Goal: Information Seeking & Learning: Compare options

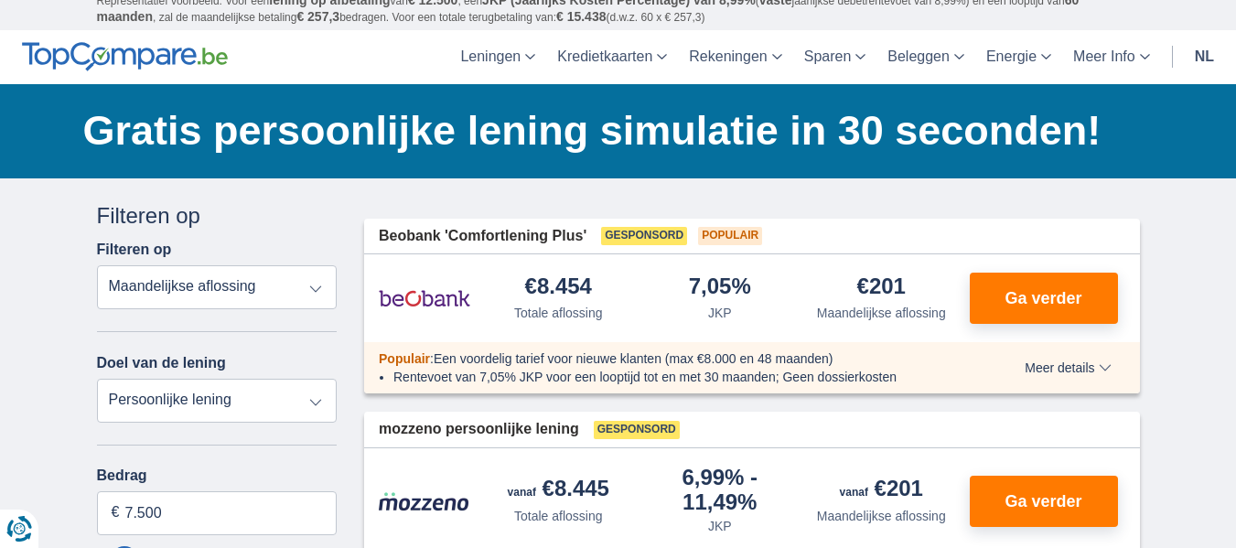
scroll to position [92, 0]
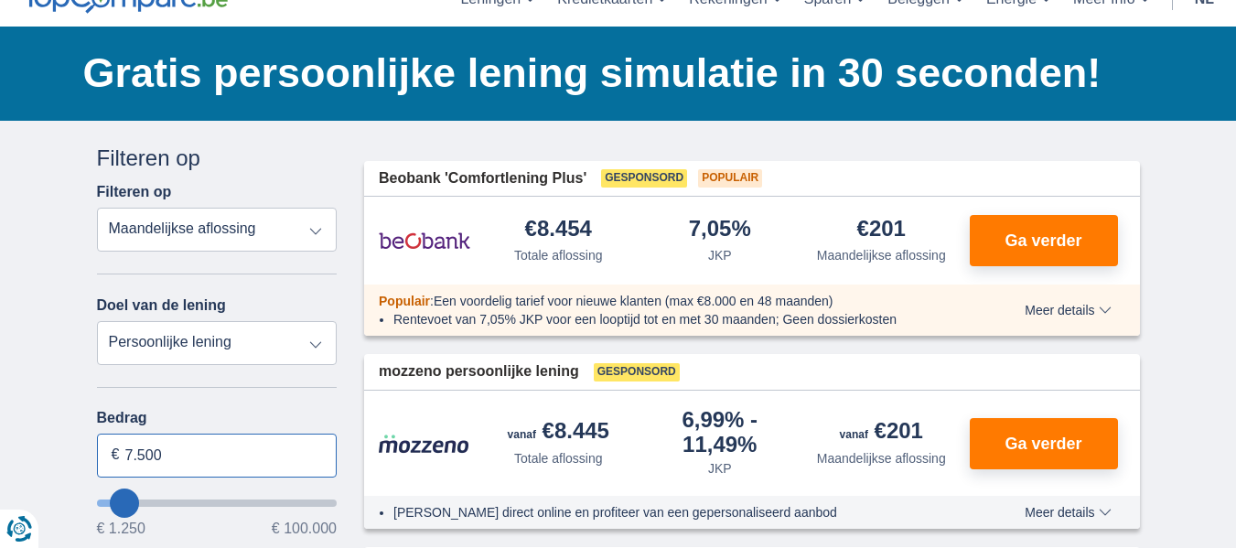
click at [184, 458] on input "7.500" at bounding box center [217, 456] width 241 height 44
type input "7"
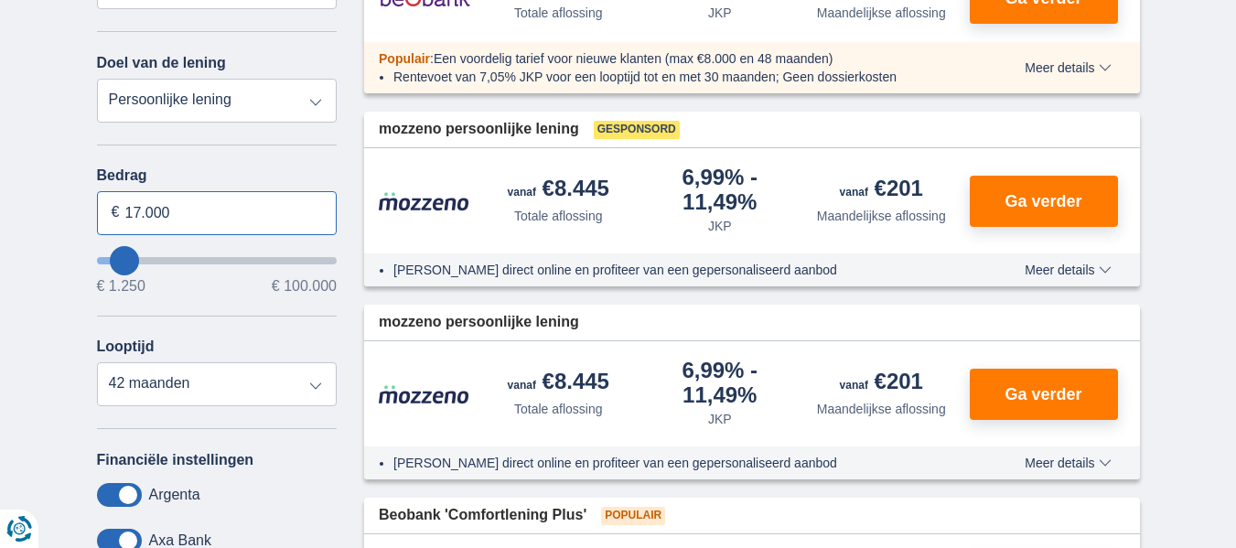
scroll to position [366, 0]
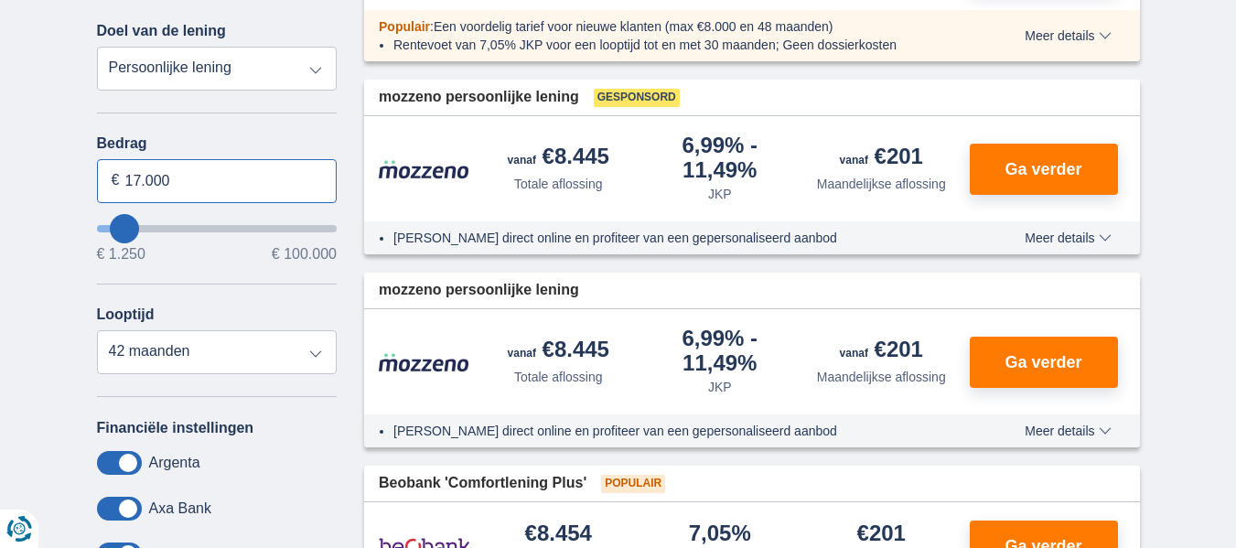
type input "17.000"
type input "17250"
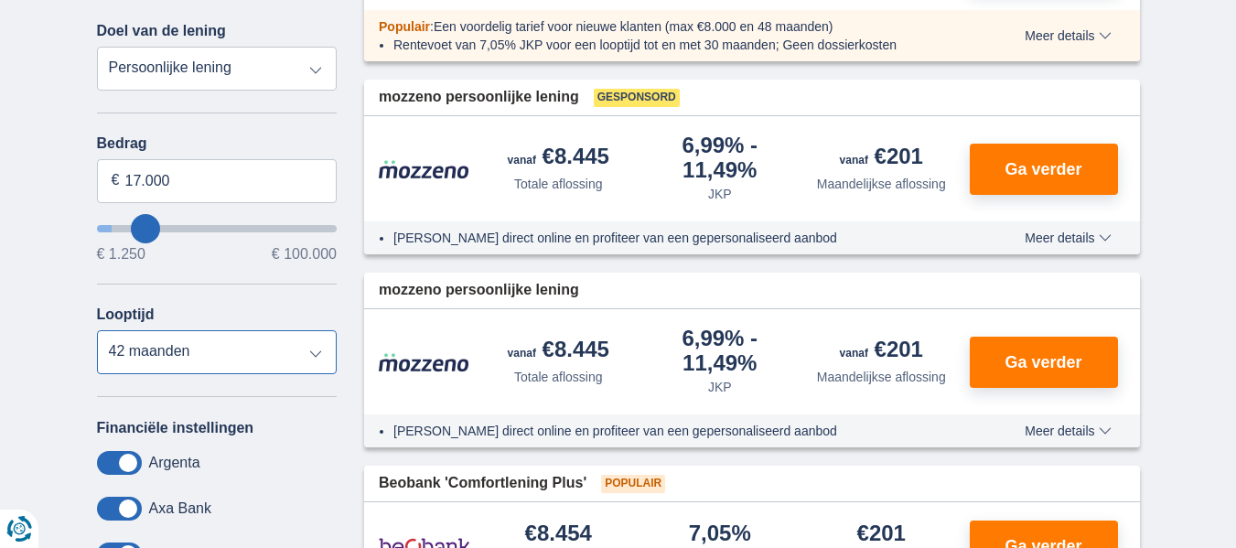
select select "84"
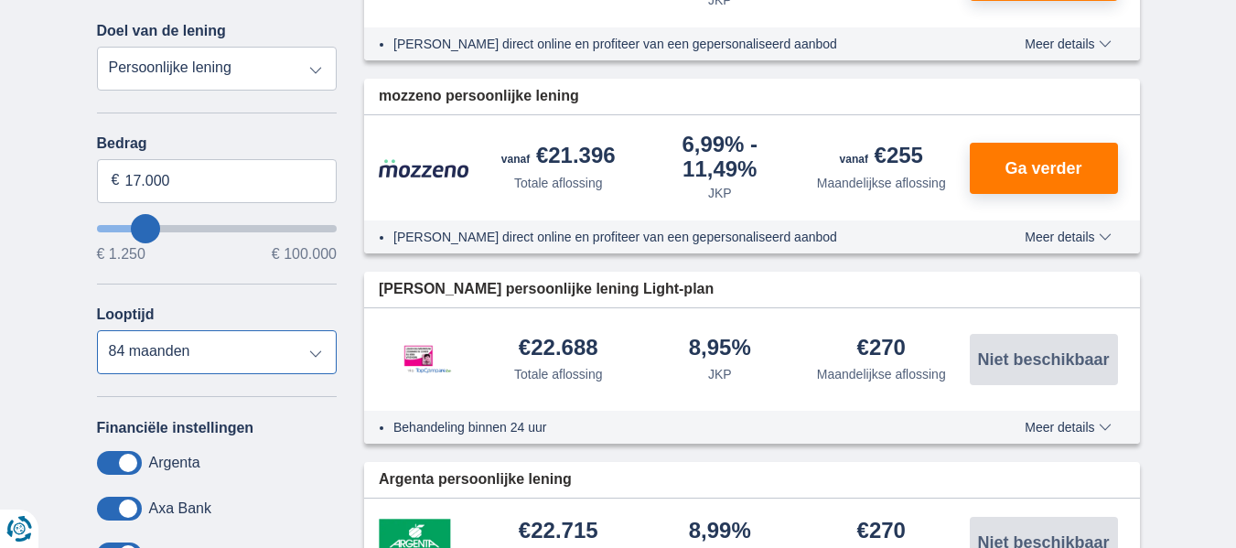
click at [97, 330] on select "12 maanden 18 maanden 24 maanden 30 maanden 36 maanden 42 maanden 48 maanden 60…" at bounding box center [217, 352] width 241 height 44
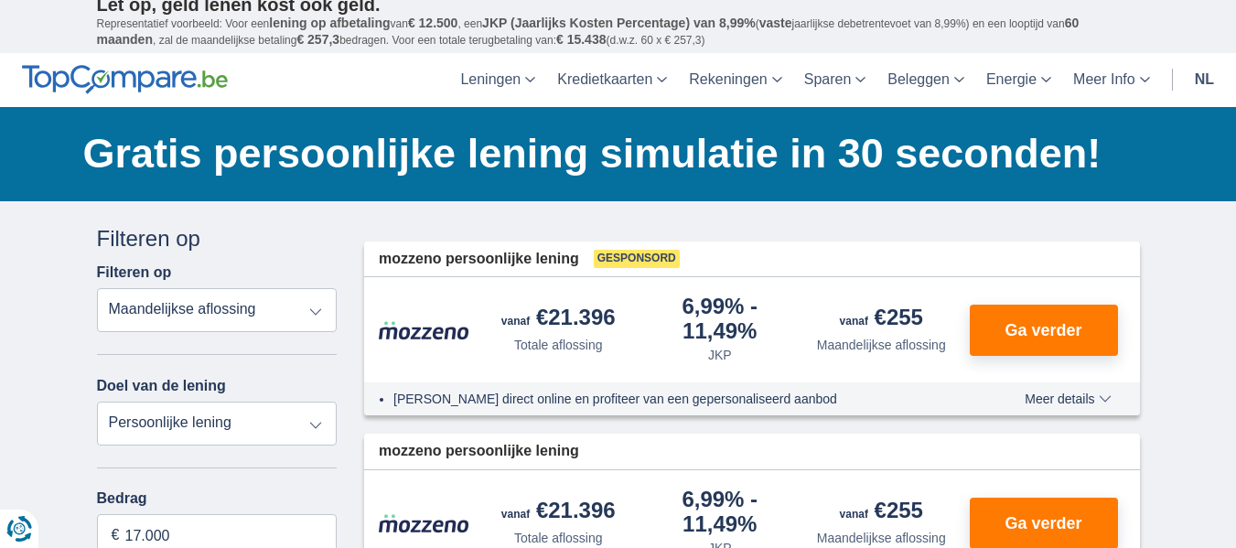
scroll to position [0, 0]
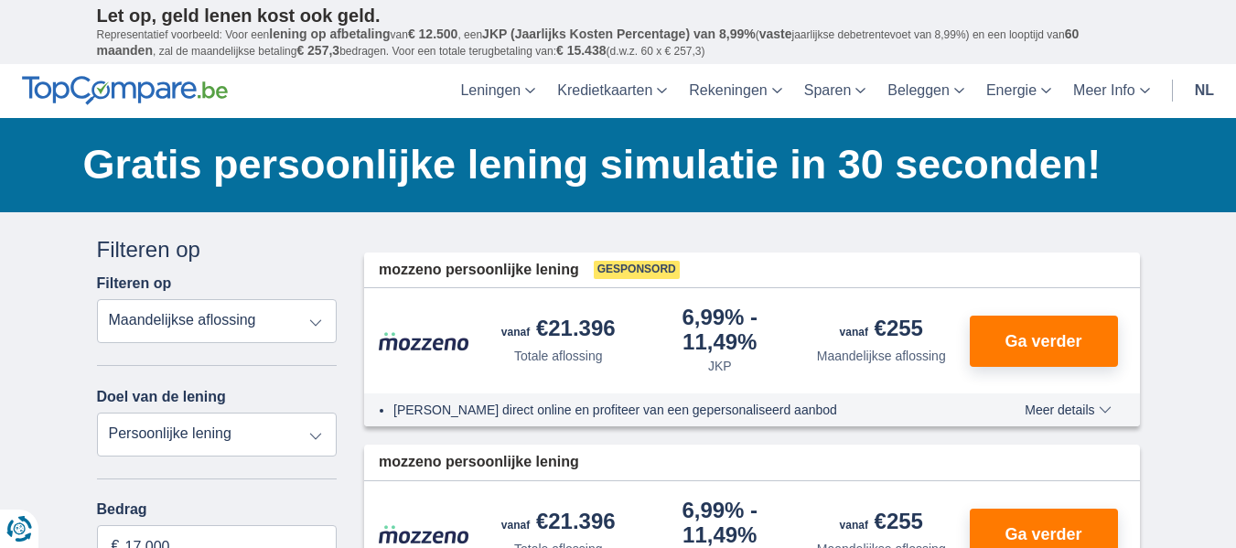
click at [318, 320] on select "Totale aflossing JKP Maandelijkse aflossing" at bounding box center [217, 321] width 241 height 44
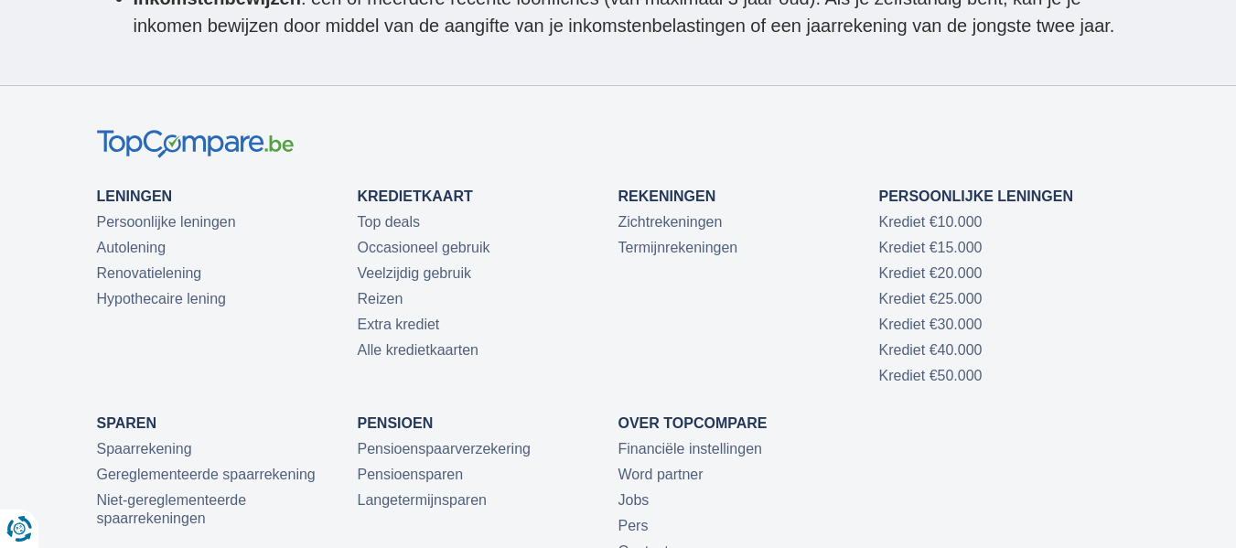
scroll to position [5307, 0]
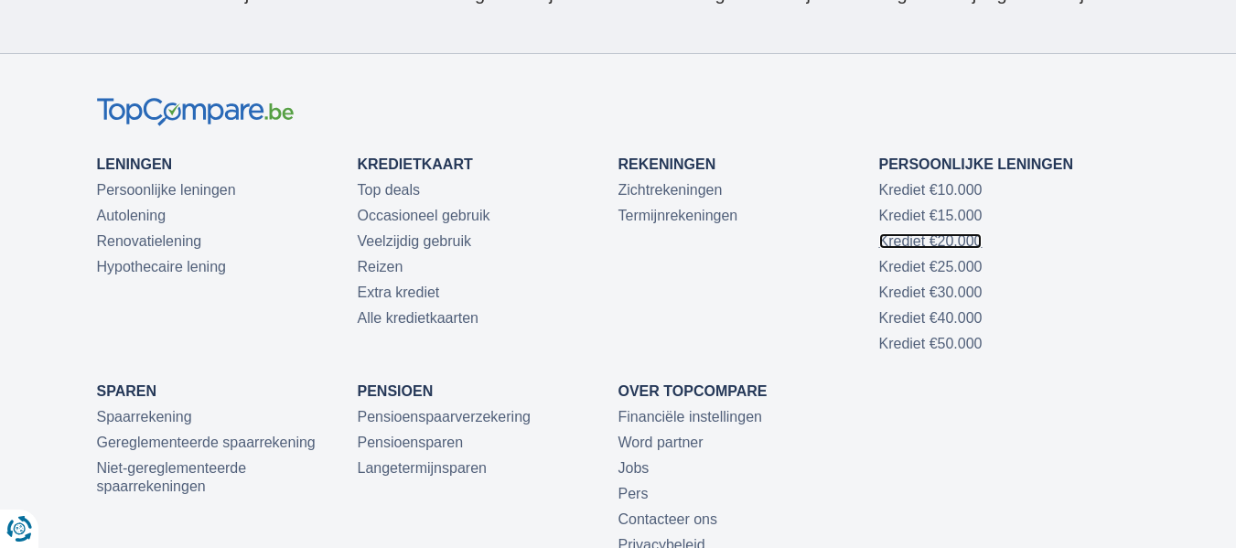
click at [909, 233] on link "Krediet €20.000" at bounding box center [930, 241] width 103 height 16
